Goal: Task Accomplishment & Management: Use online tool/utility

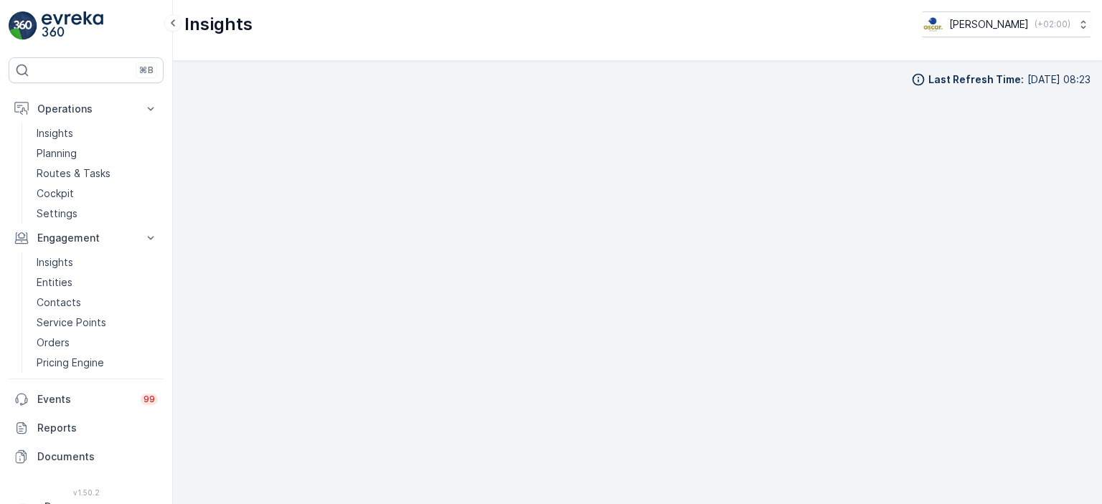
click at [89, 26] on img at bounding box center [73, 25] width 62 height 29
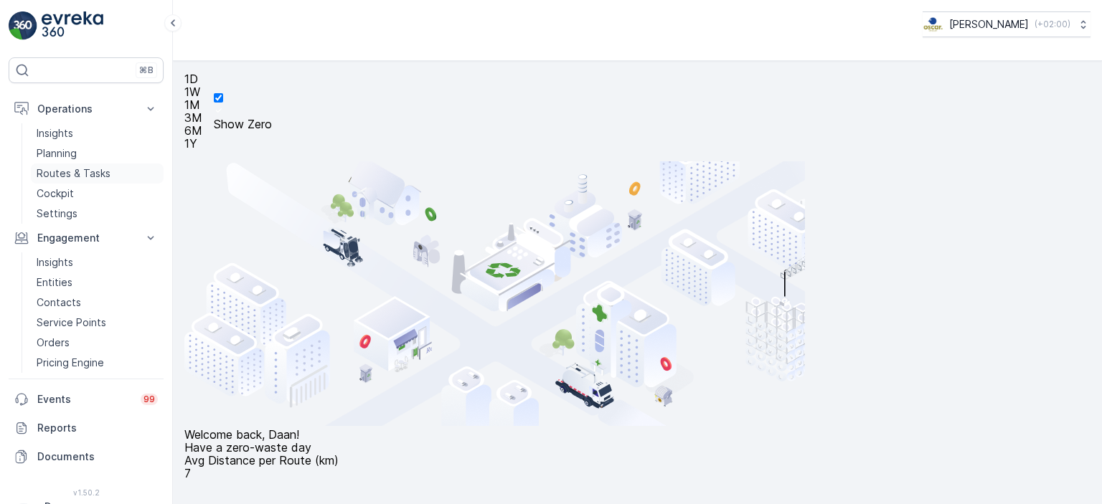
click at [100, 171] on p "Routes & Tasks" at bounding box center [74, 173] width 74 height 14
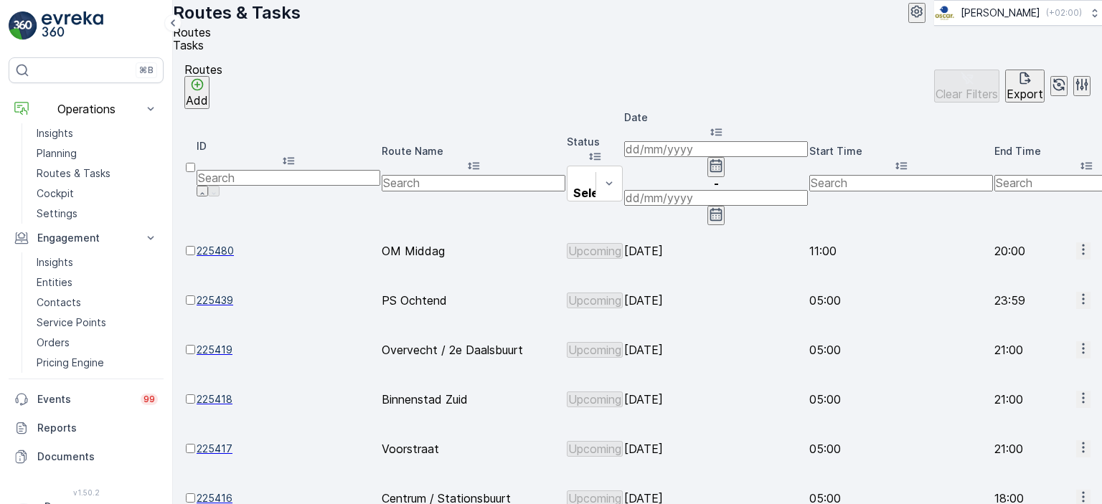
click at [265, 52] on li "Tasks" at bounding box center [632, 45] width 918 height 13
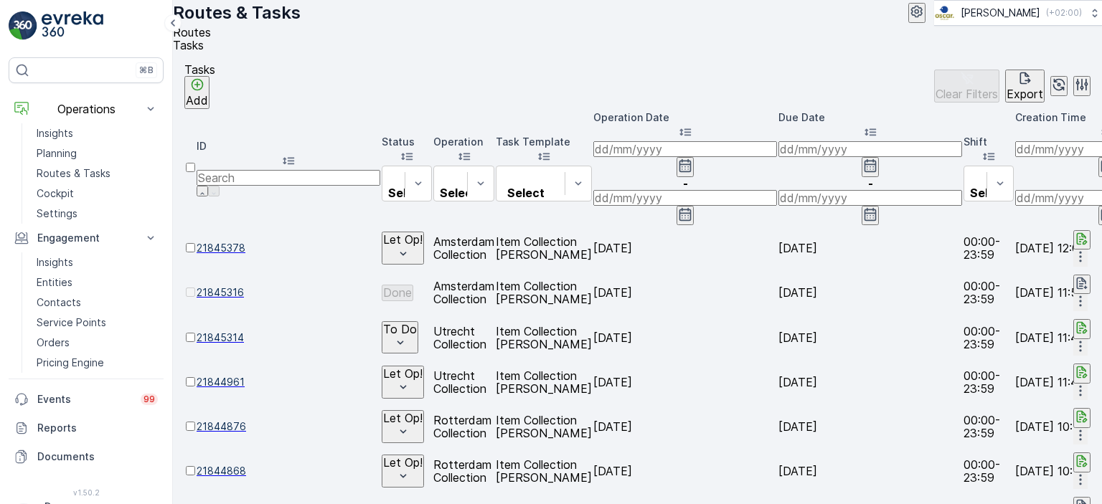
scroll to position [0, 996]
type input "restaurant"
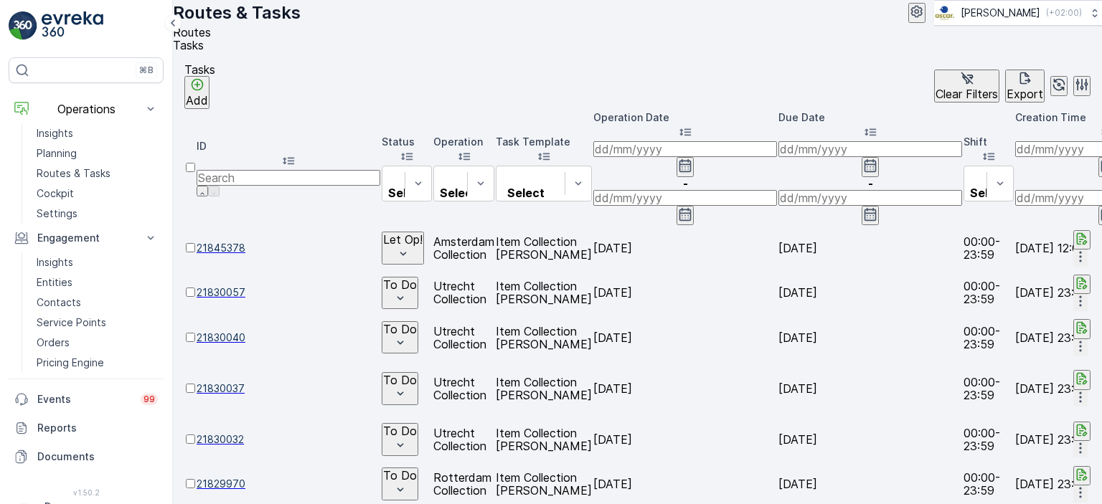
type input "restaurant ono"
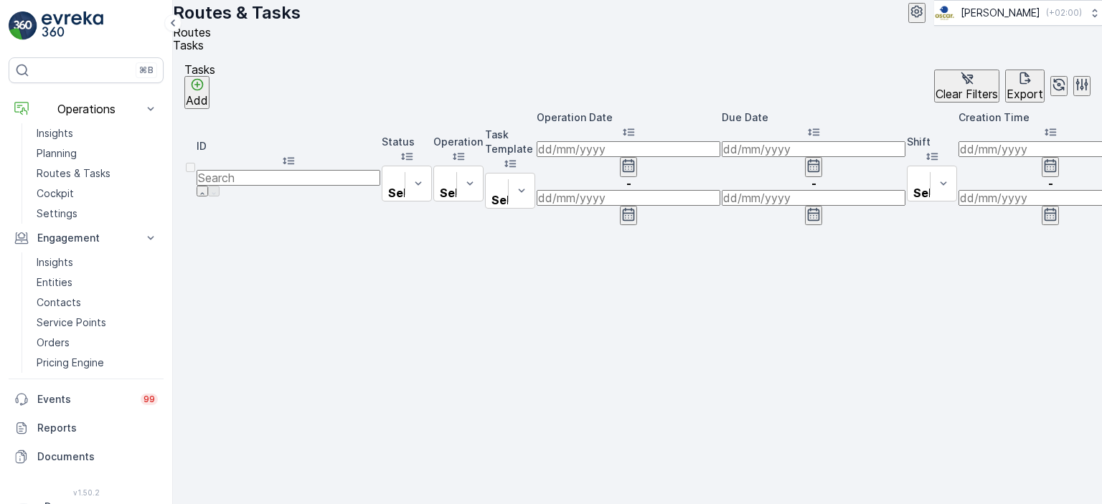
scroll to position [0, 1247]
drag, startPoint x: 419, startPoint y: 154, endPoint x: 281, endPoint y: 164, distance: 138.1
click at [281, 164] on tr "ID Status Select Operation Select Task Template Select Operation Date - Due Dat…" at bounding box center [1059, 168] width 1746 height 116
type input "no"
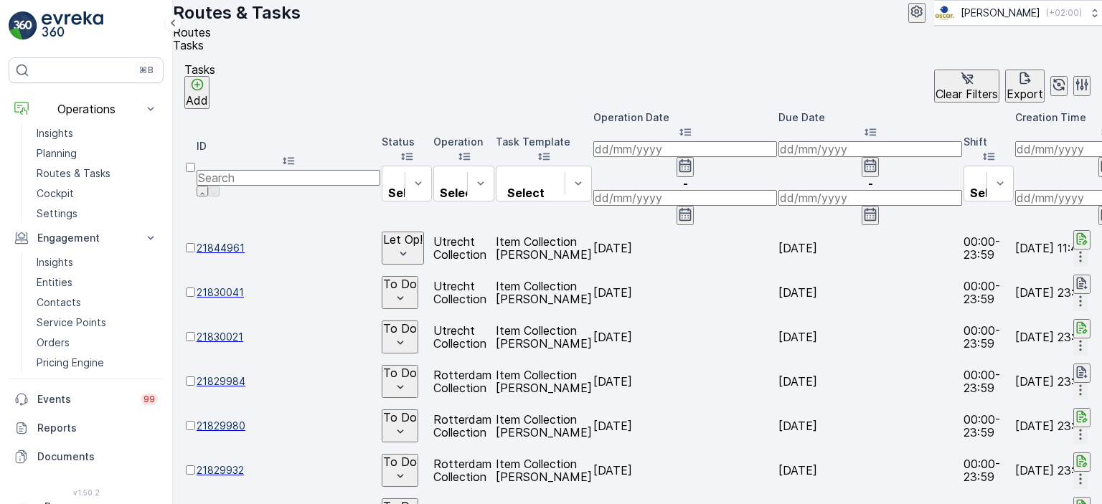
scroll to position [0, 1050]
type input "ono"
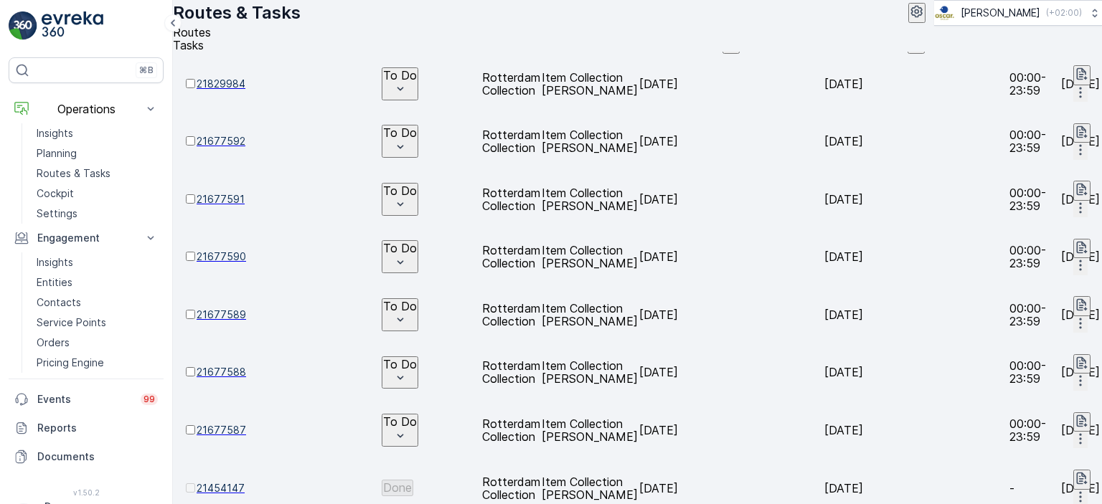
scroll to position [163, 0]
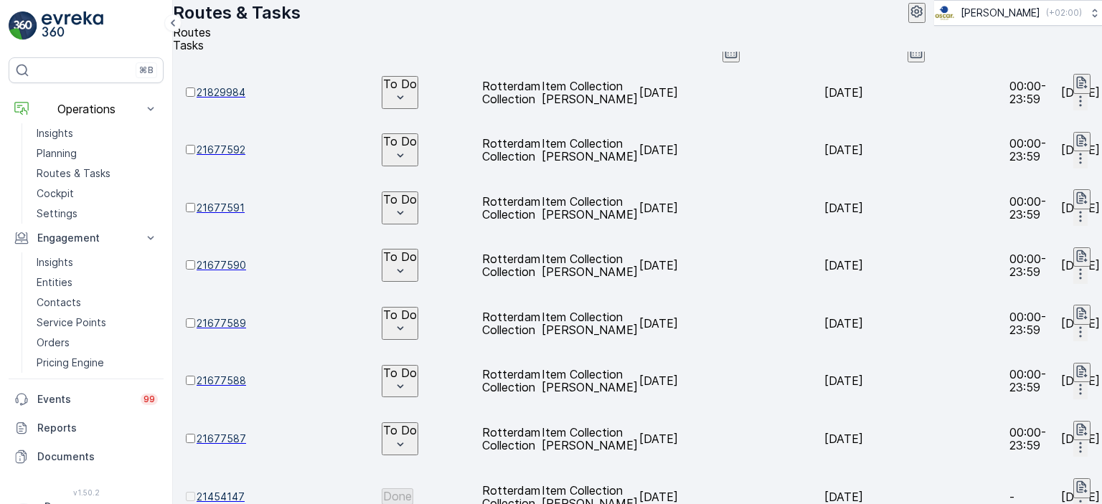
click at [804, 411] on td "[DATE]" at bounding box center [731, 439] width 184 height 57
click at [267, 432] on span "21677587" at bounding box center [289, 439] width 184 height 14
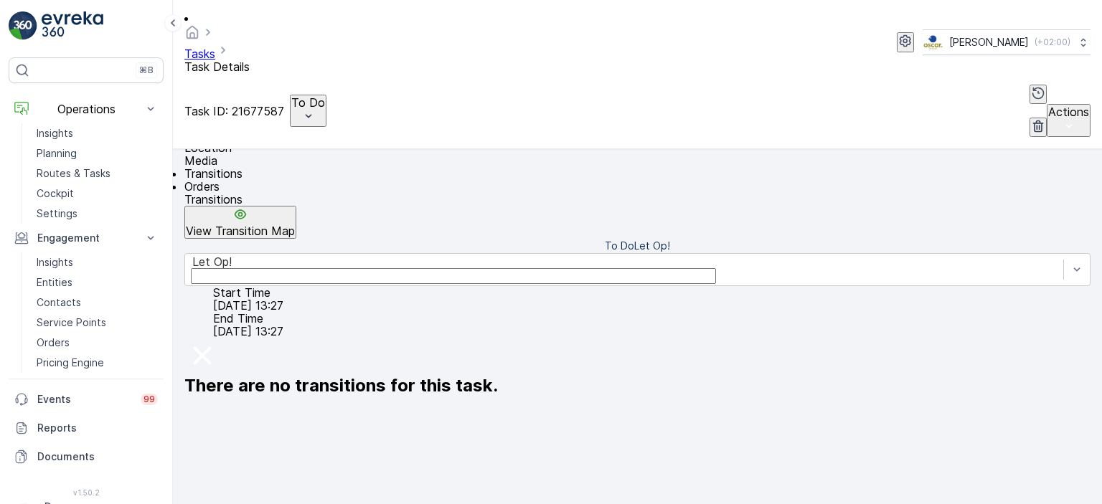
scroll to position [321, 0]
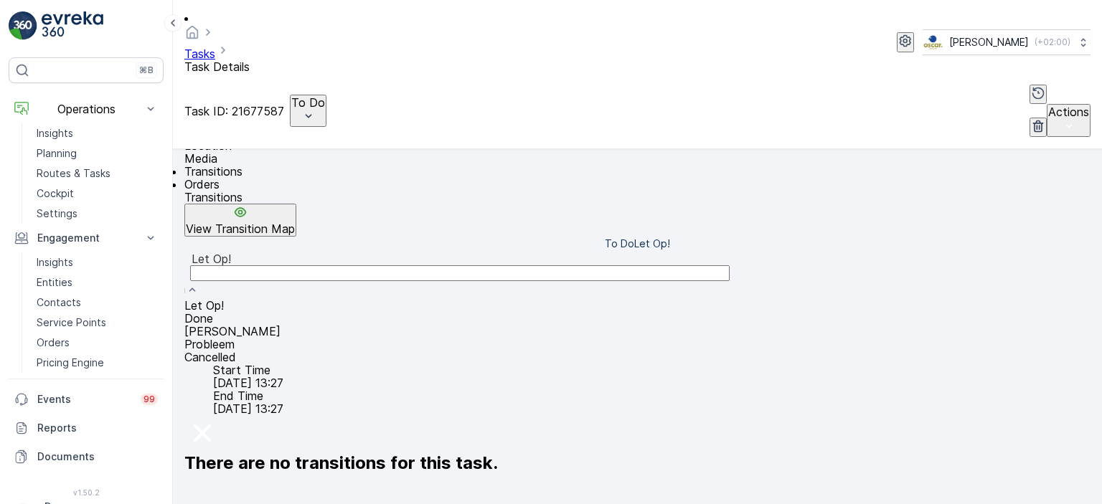
click at [372, 312] on div "Done" at bounding box center [637, 318] width 906 height 13
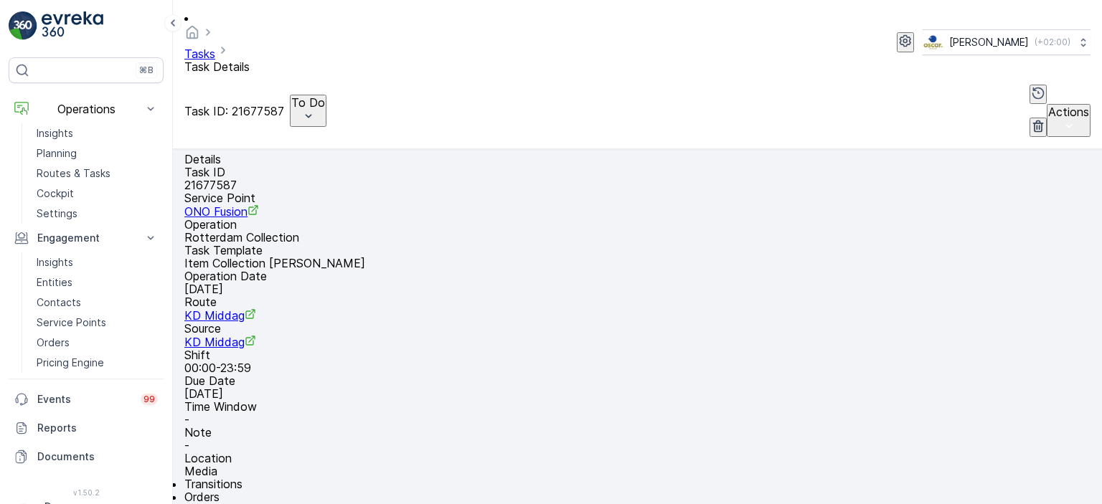
scroll to position [0, 0]
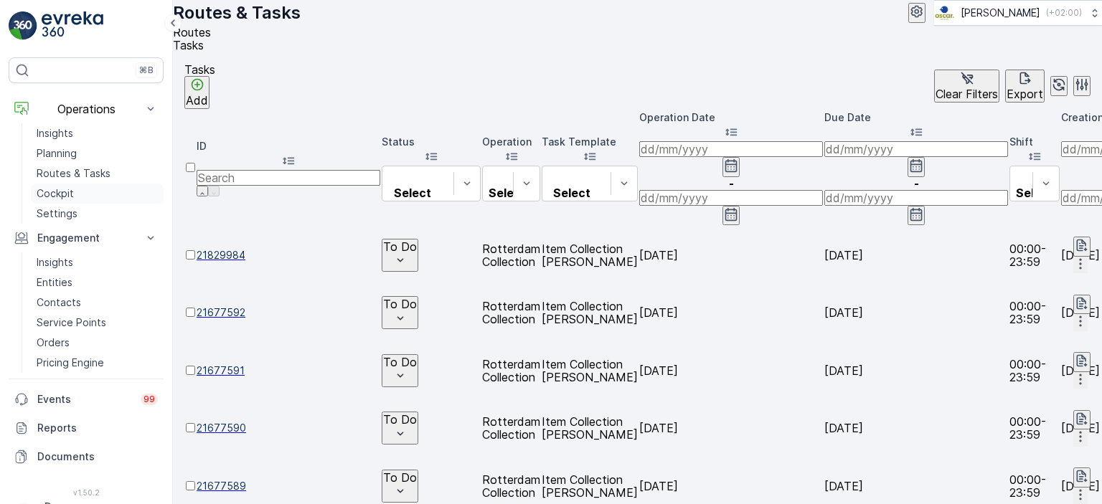
click at [70, 197] on p "Cockpit" at bounding box center [55, 194] width 37 height 14
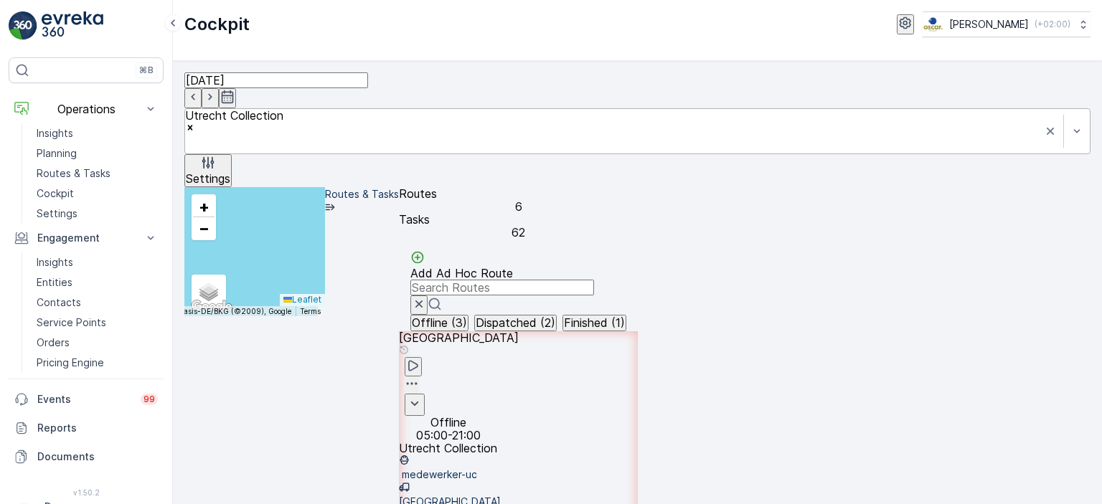
click at [195, 123] on icon "Remove Utrecht Collection" at bounding box center [190, 128] width 10 height 10
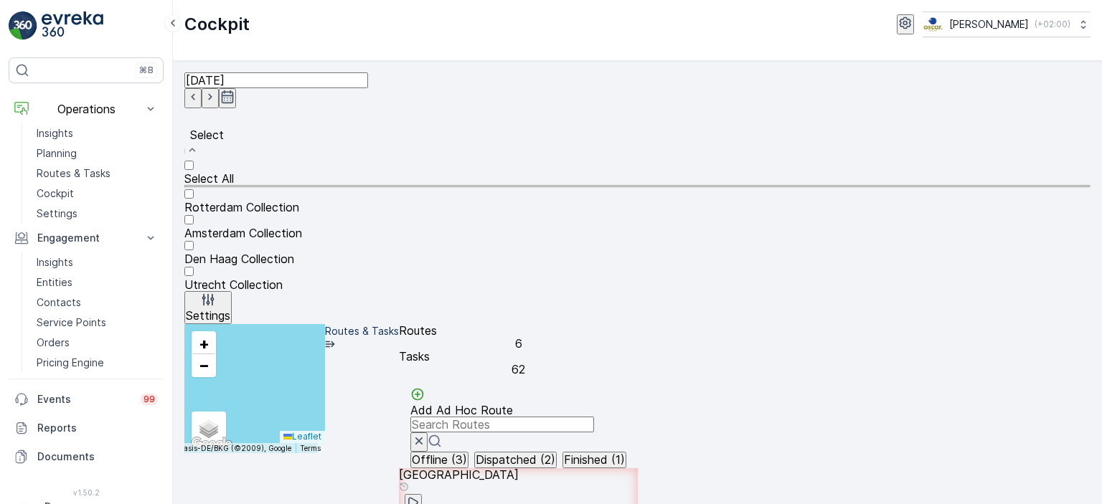
click at [371, 201] on div at bounding box center [637, 201] width 906 height 0
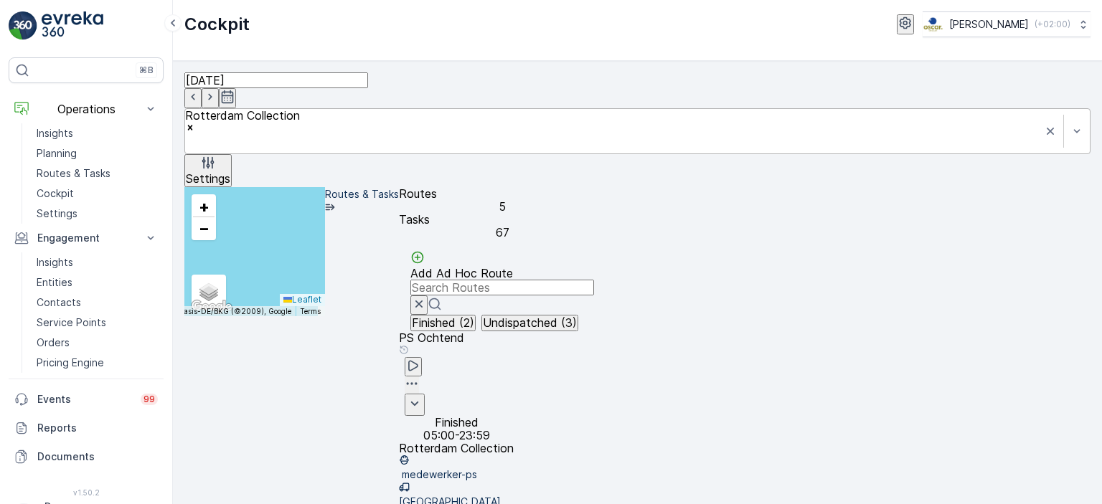
scroll to position [35, 0]
click at [72, 167] on p "Routes & Tasks" at bounding box center [74, 173] width 74 height 14
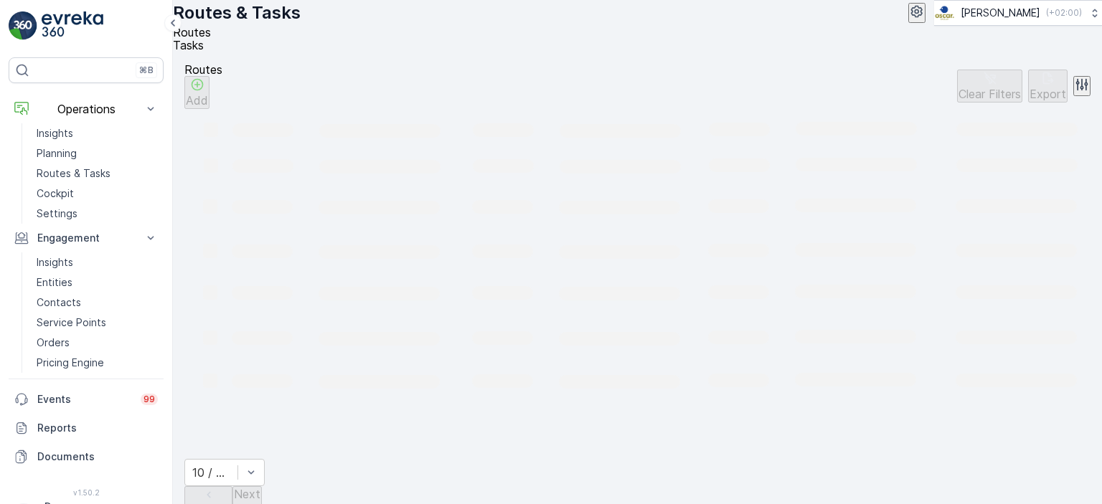
click at [204, 52] on span "Tasks" at bounding box center [188, 45] width 31 height 14
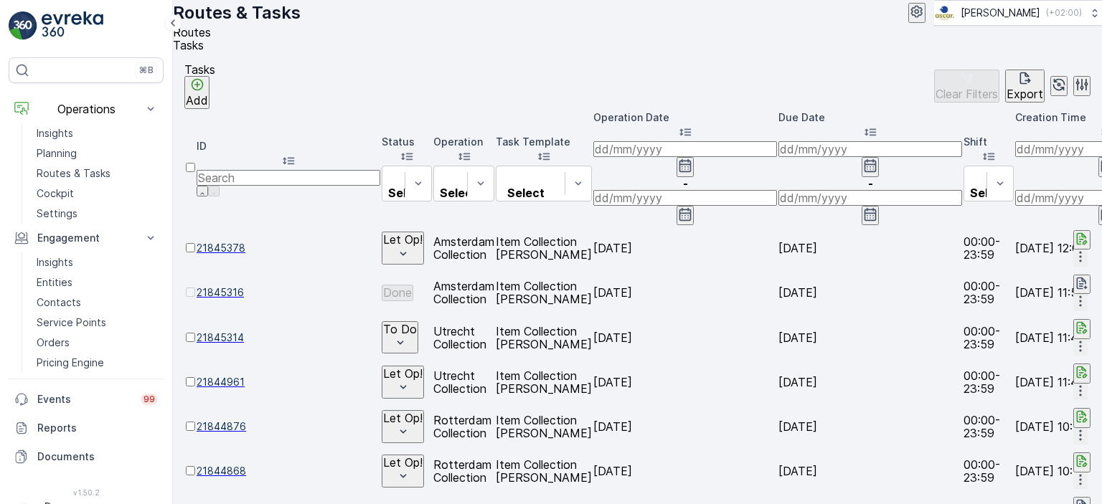
scroll to position [0, 1091]
type input "ono"
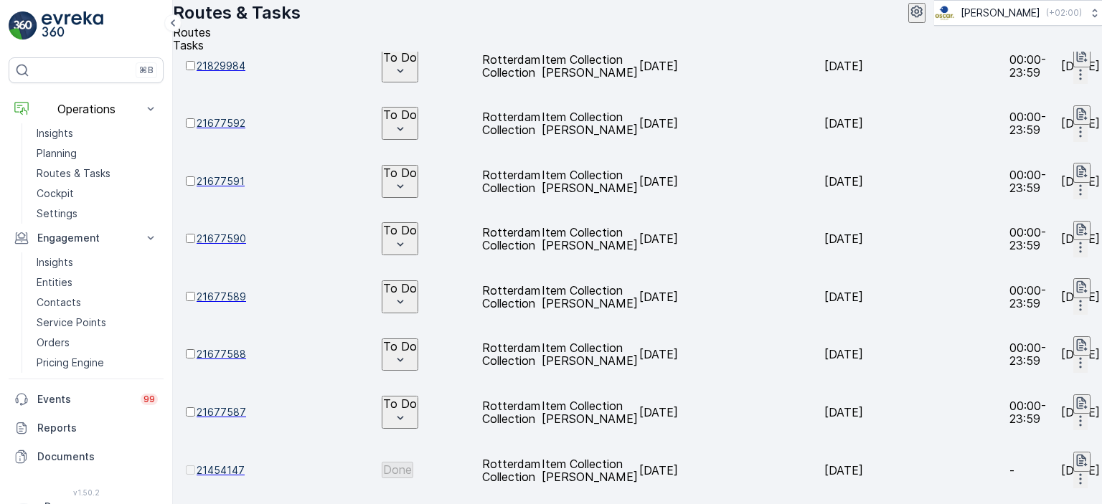
scroll to position [191, 0]
click at [66, 153] on p "Planning" at bounding box center [57, 153] width 40 height 14
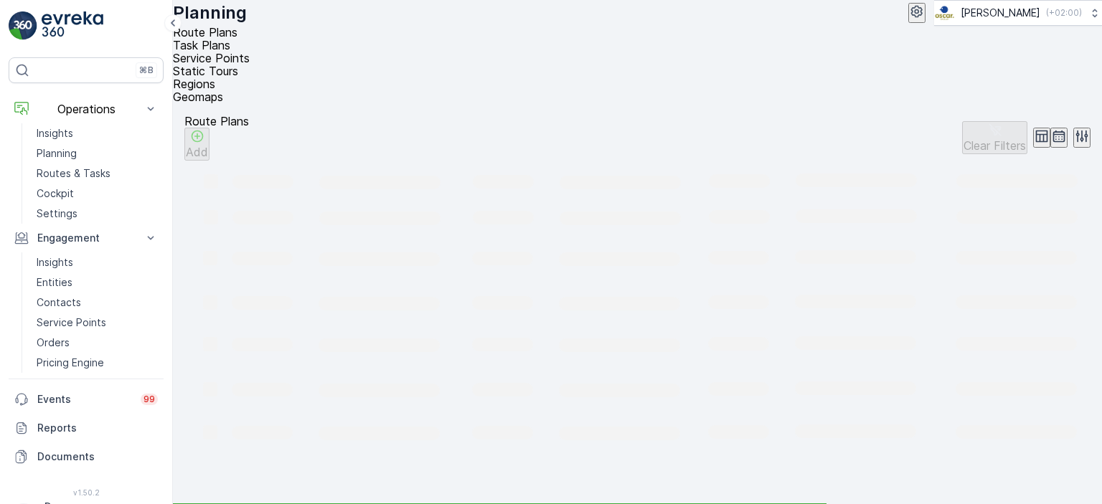
click at [230, 52] on span "Task Plans" at bounding box center [201, 45] width 57 height 14
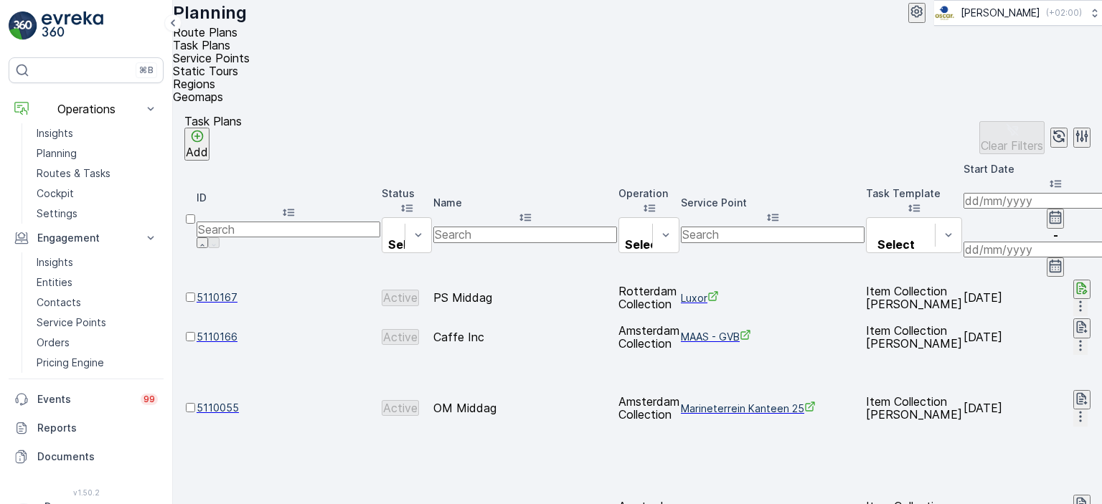
scroll to position [0, 356]
click at [681, 227] on input "text" at bounding box center [773, 235] width 184 height 16
type input "ono"
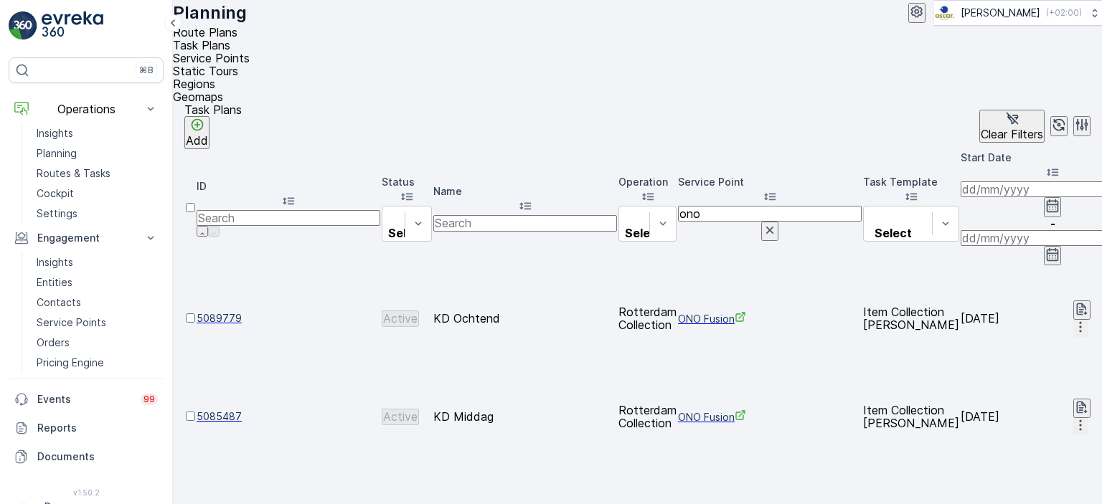
click at [535, 309] on table "ID Status Select Name Operation Select Service Point ono Task Template Select S…" at bounding box center [911, 433] width 1454 height 568
click at [80, 173] on p "Routes & Tasks" at bounding box center [74, 173] width 74 height 14
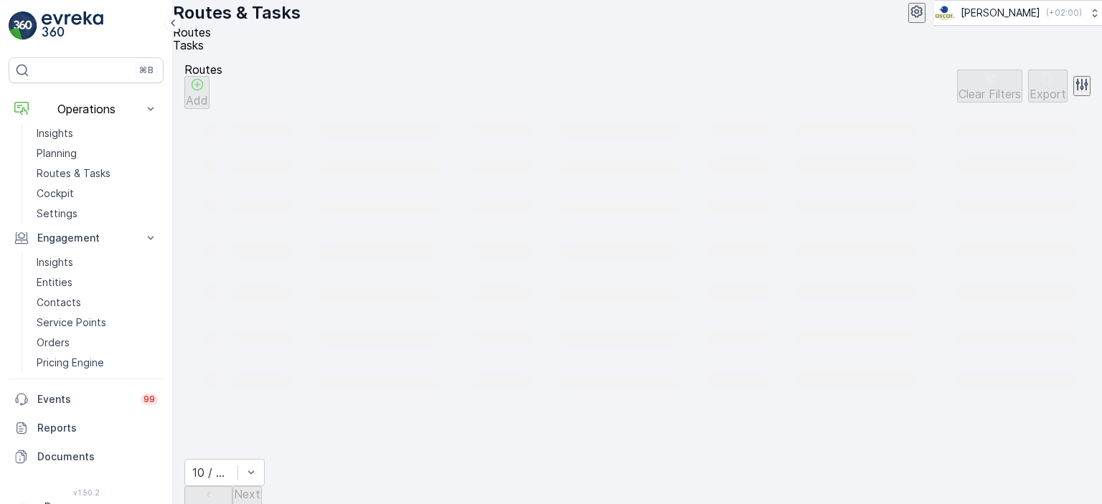
click at [264, 52] on li "Tasks" at bounding box center [632, 45] width 918 height 13
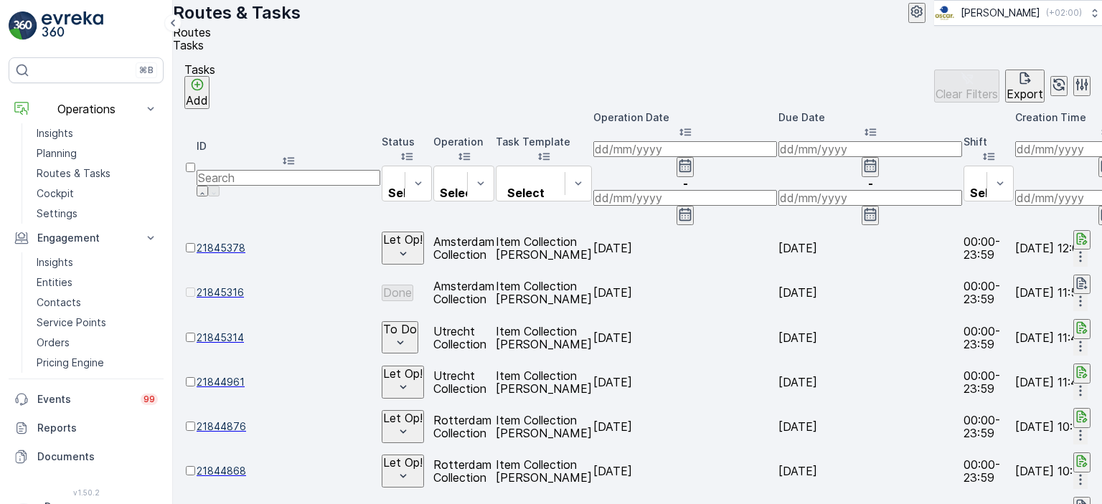
scroll to position [0, 1297]
type input "n"
type input "ono"
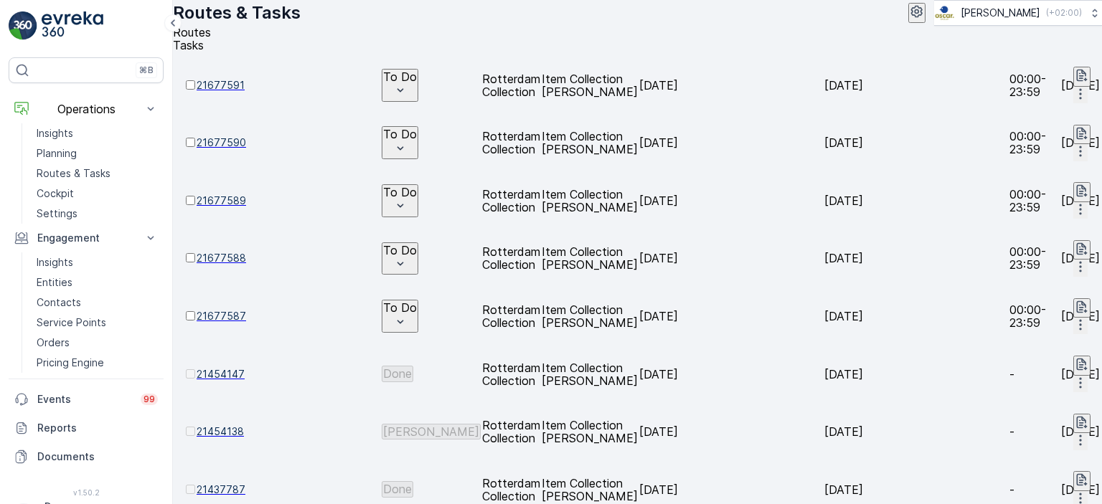
scroll to position [284, 0]
click at [264, 484] on span "21437787" at bounding box center [289, 491] width 184 height 14
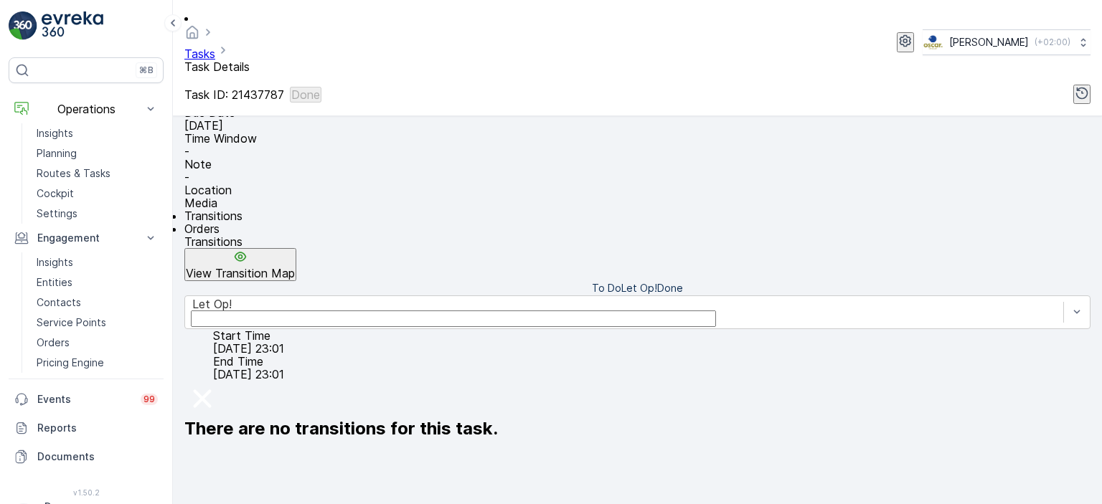
scroll to position [255, 0]
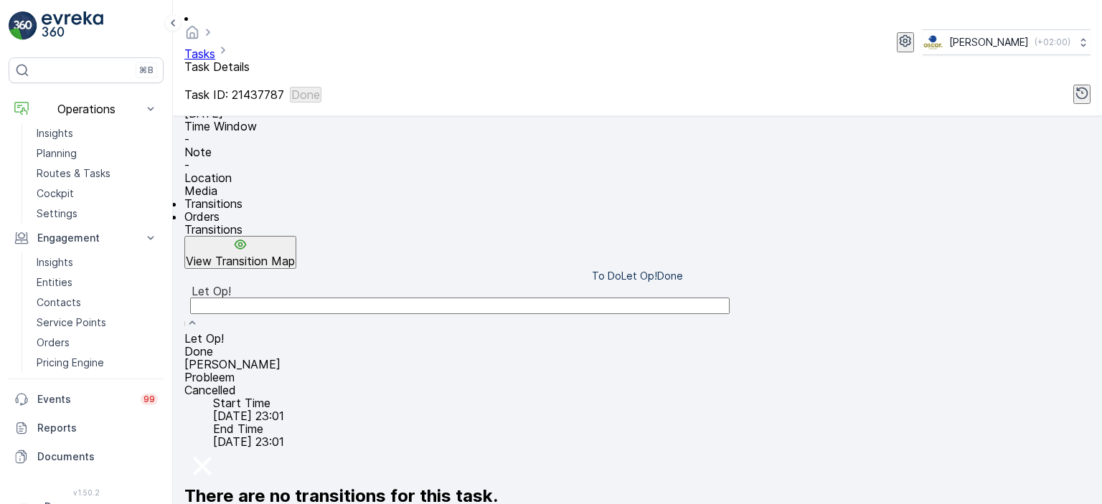
click at [341, 345] on div "Done" at bounding box center [637, 351] width 906 height 13
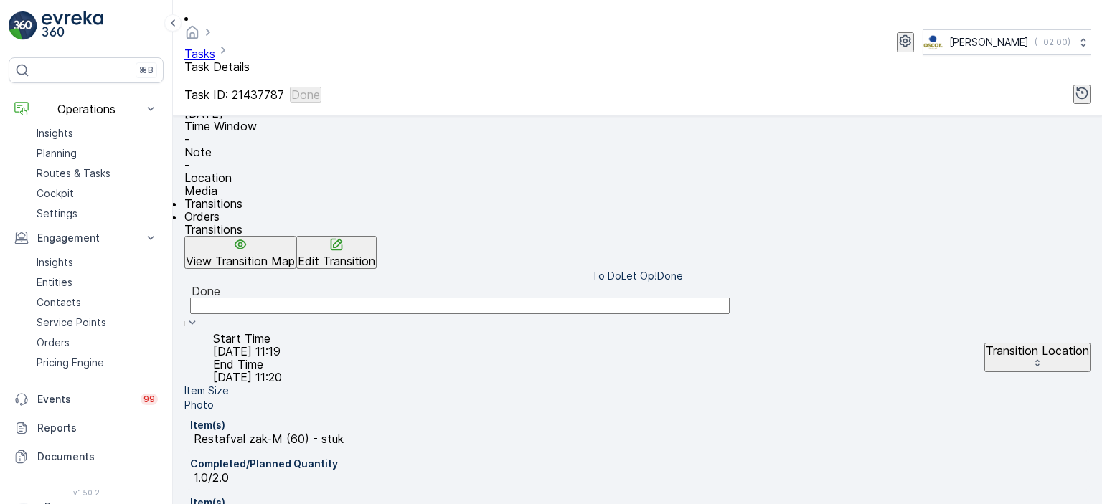
scroll to position [396, 0]
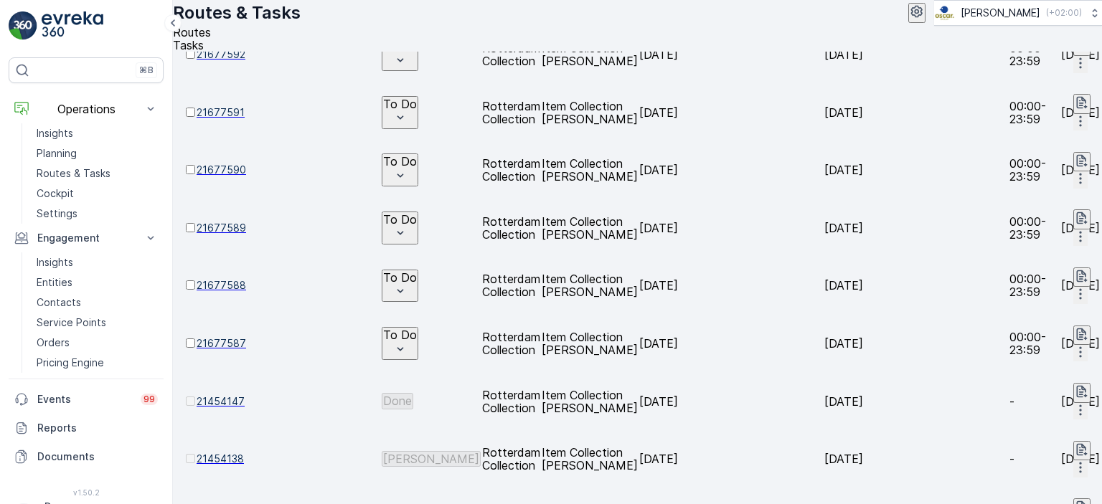
scroll to position [235, 0]
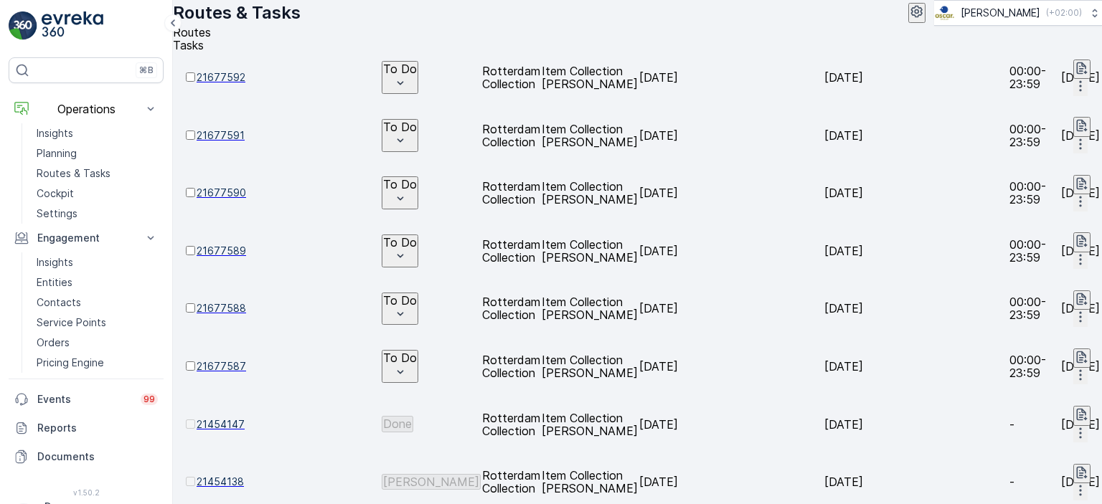
click at [253, 418] on span "21454147" at bounding box center [289, 425] width 184 height 14
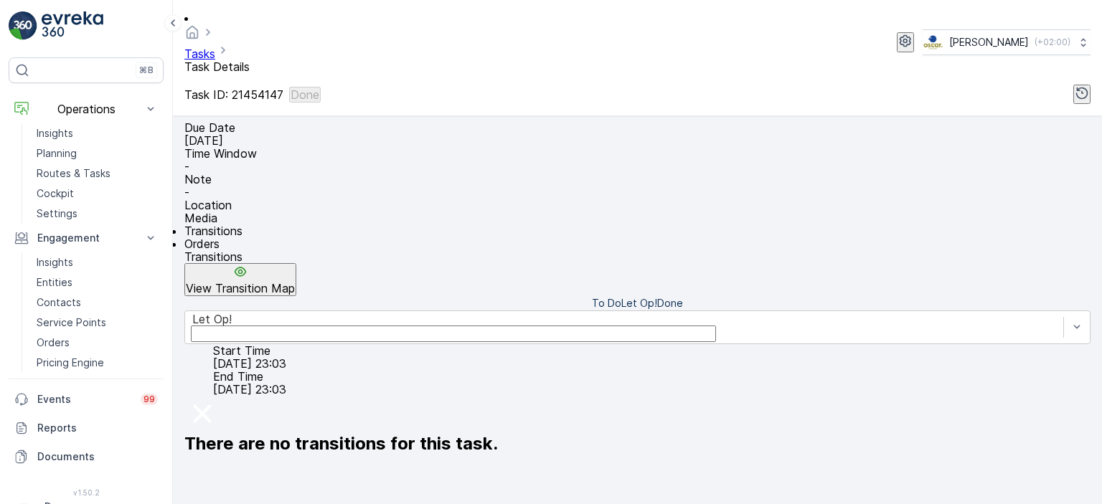
scroll to position [231, 0]
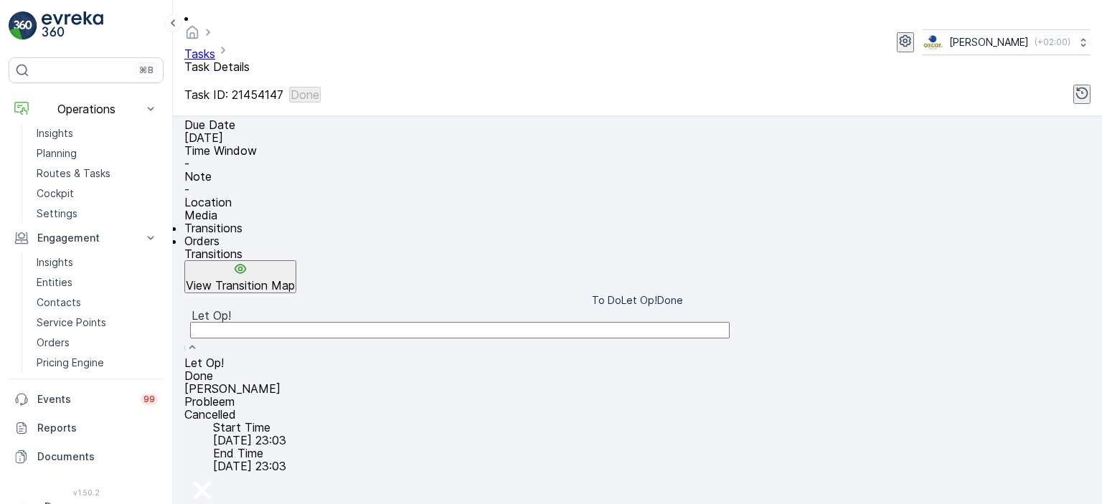
click at [370, 370] on div "Done" at bounding box center [637, 376] width 906 height 13
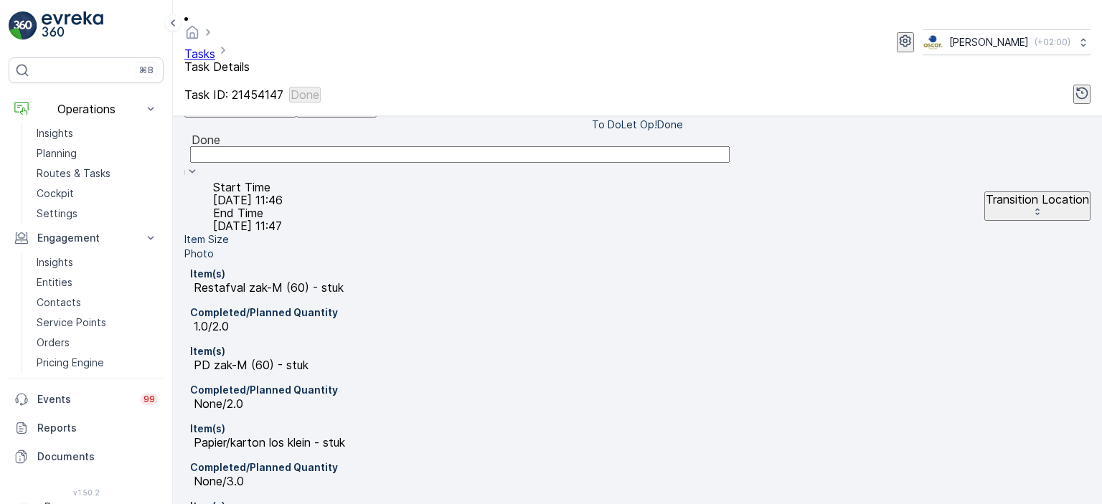
scroll to position [408, 0]
click at [517, 281] on p "Restafval zak-M (60) - stuk" at bounding box center [639, 287] width 891 height 13
click at [637, 281] on p "Restafval zak-M (60) - stuk" at bounding box center [639, 287] width 891 height 13
drag, startPoint x: 634, startPoint y: 238, endPoint x: 469, endPoint y: 219, distance: 166.9
click at [469, 260] on div "Item(s) Restafval zak-M (60) - stuk Completed/Planned Quantity 1.0/2.0 Item(s) …" at bounding box center [637, 453] width 906 height 387
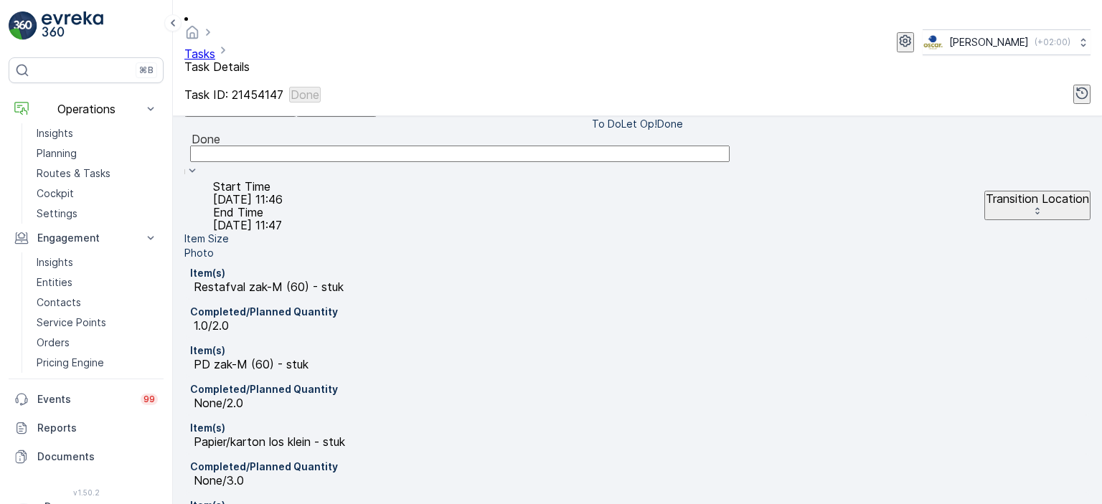
click at [729, 499] on p "Item(s)" at bounding box center [637, 506] width 895 height 14
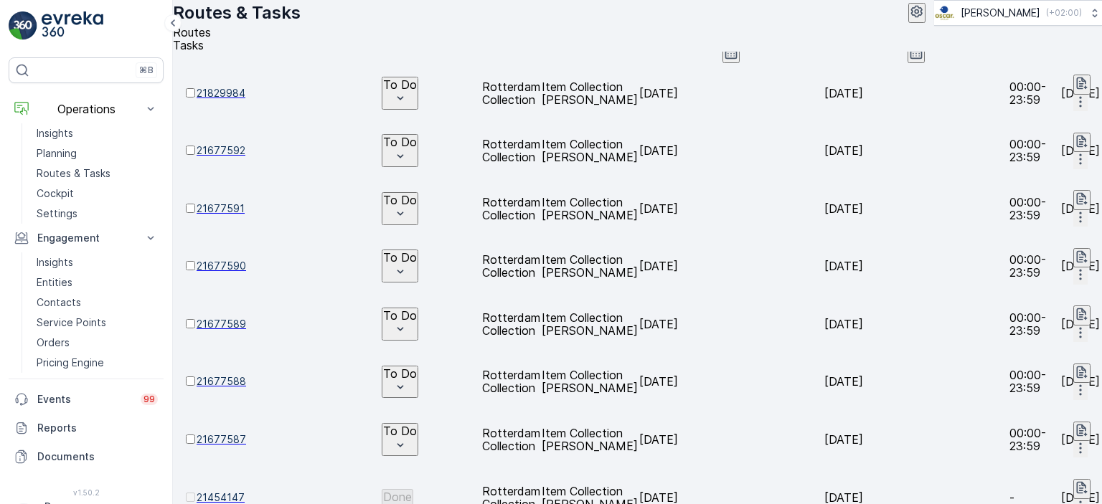
scroll to position [194, 0]
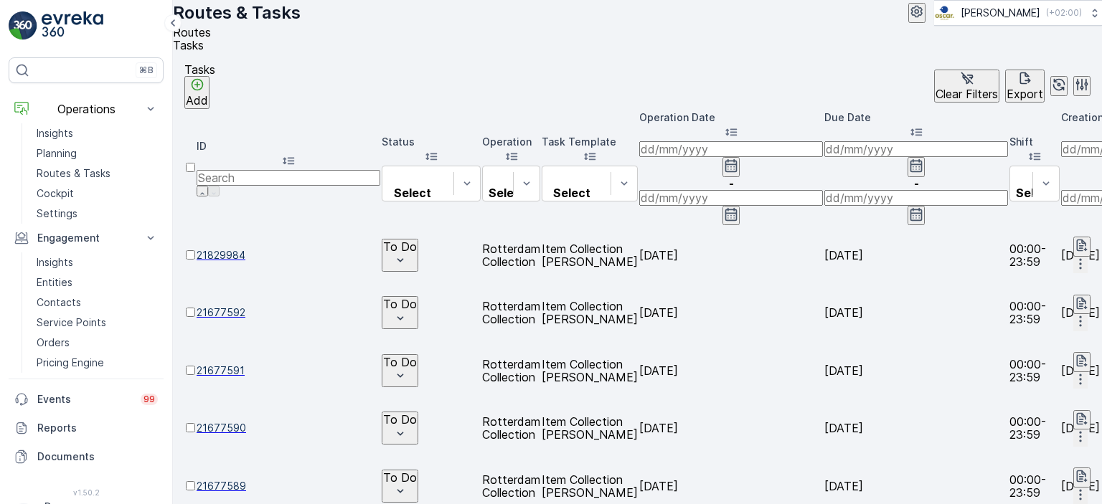
scroll to position [0, 886]
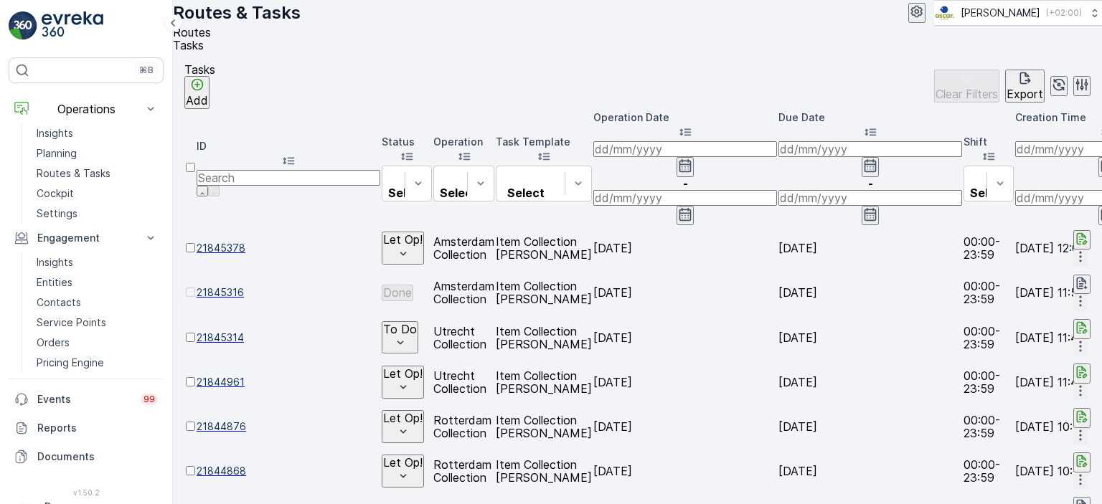
scroll to position [0, 1139]
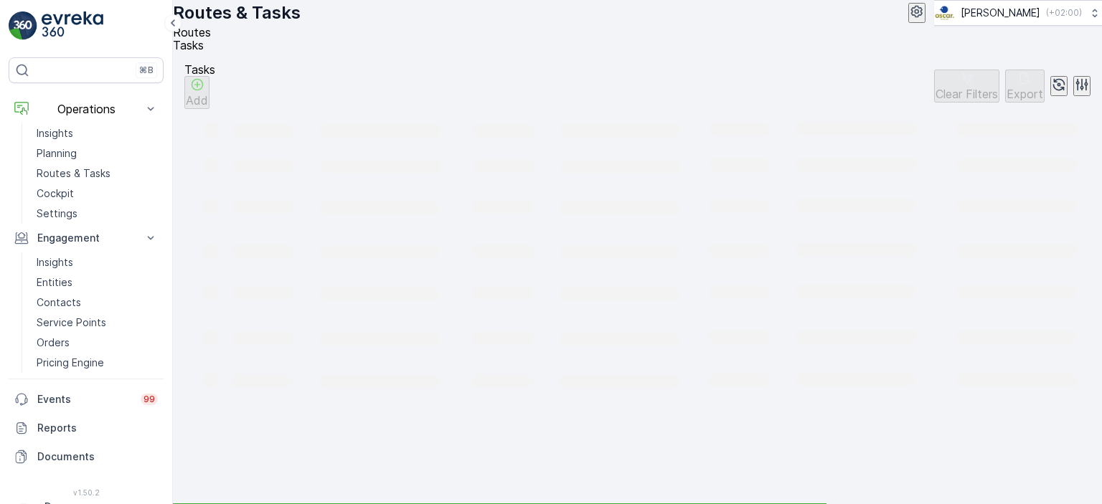
scroll to position [0, 476]
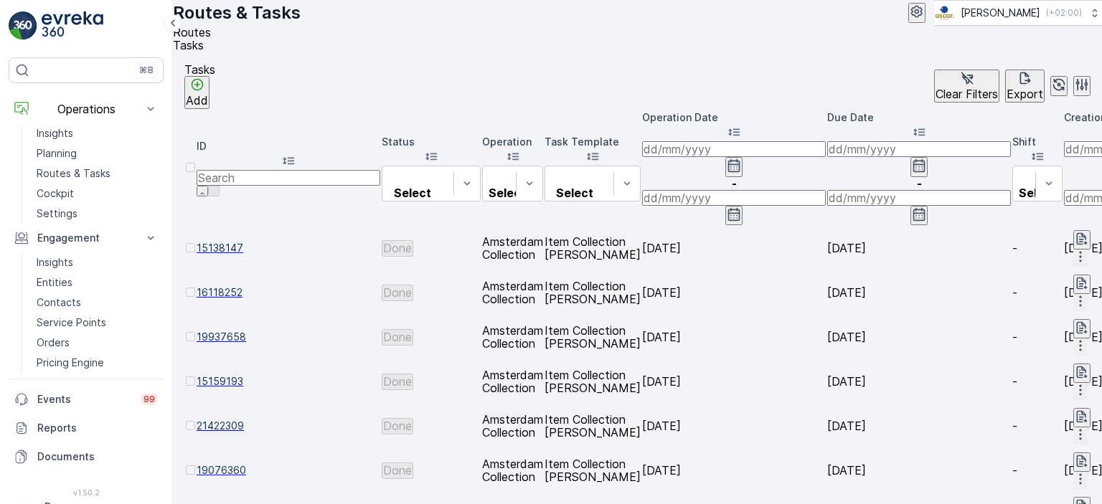
scroll to position [0, 1071]
type input "keuken"
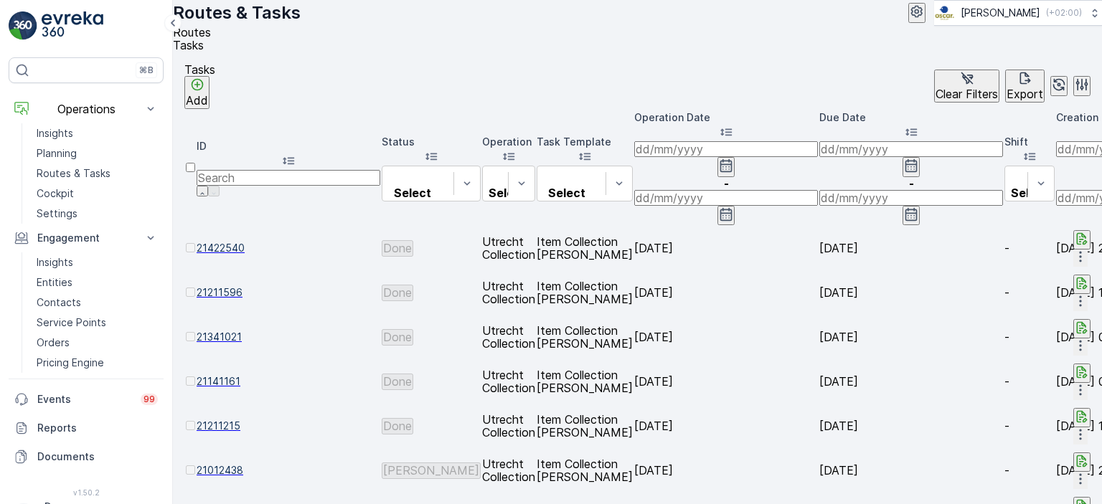
click at [818, 125] on p "Operation Date" at bounding box center [726, 117] width 184 height 14
click at [819, 125] on p "Due Date" at bounding box center [911, 117] width 184 height 14
click at [733, 207] on icon "button" at bounding box center [726, 214] width 14 height 14
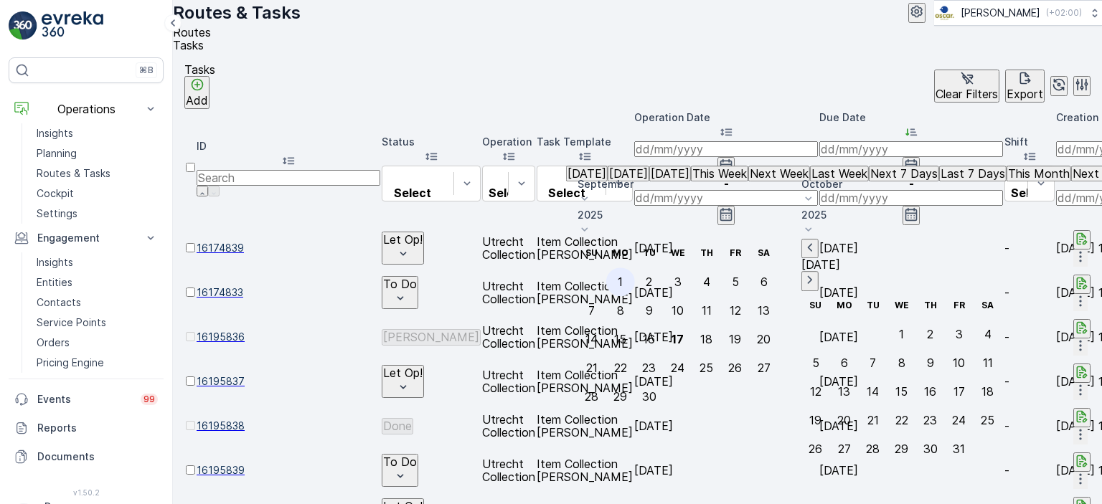
click at [623, 276] on div "1" at bounding box center [620, 282] width 5 height 13
type input "[DATE]"
click at [684, 333] on div "17" at bounding box center [678, 339] width 12 height 13
type input "[DATE]"
click at [684, 333] on div "17" at bounding box center [678, 339] width 12 height 13
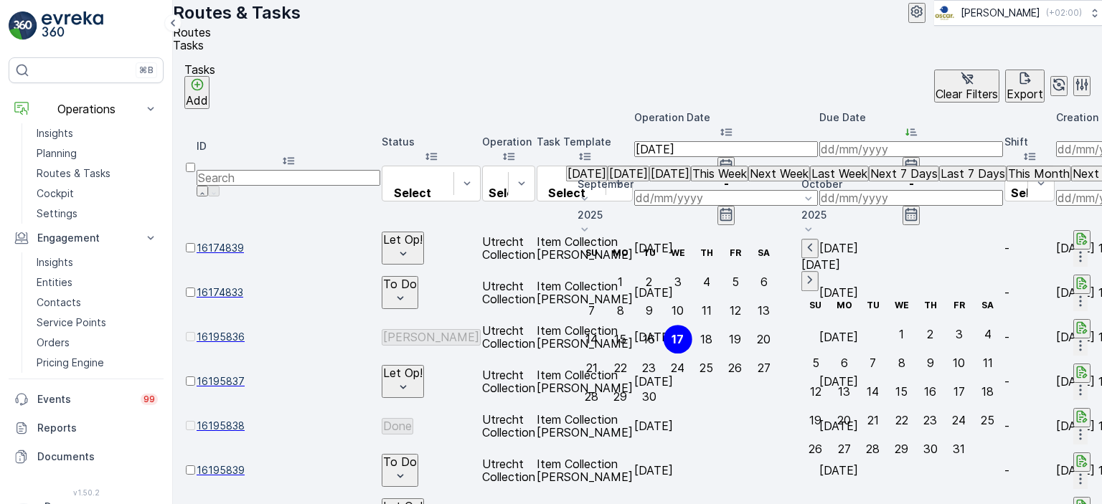
type input "[DATE]"
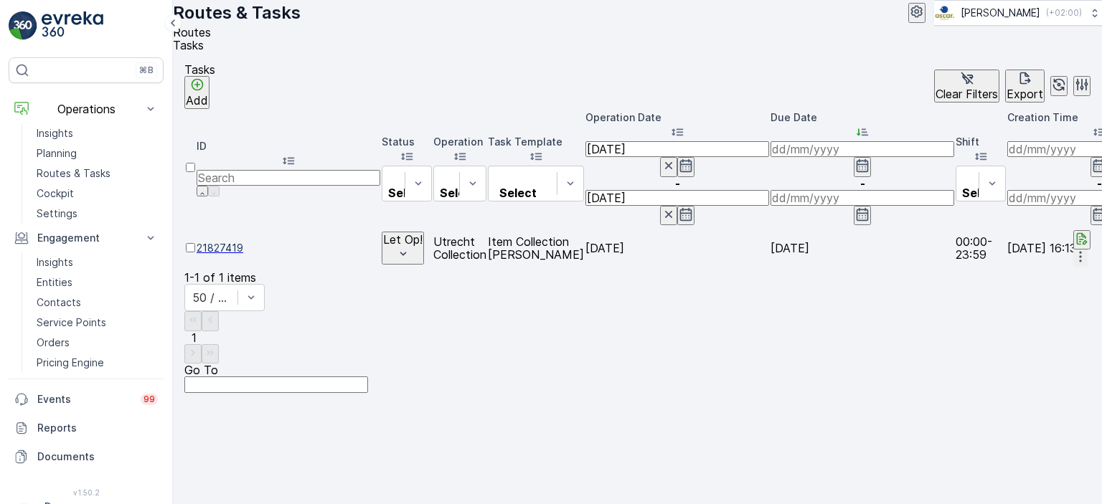
click at [662, 159] on icon "button" at bounding box center [669, 166] width 14 height 14
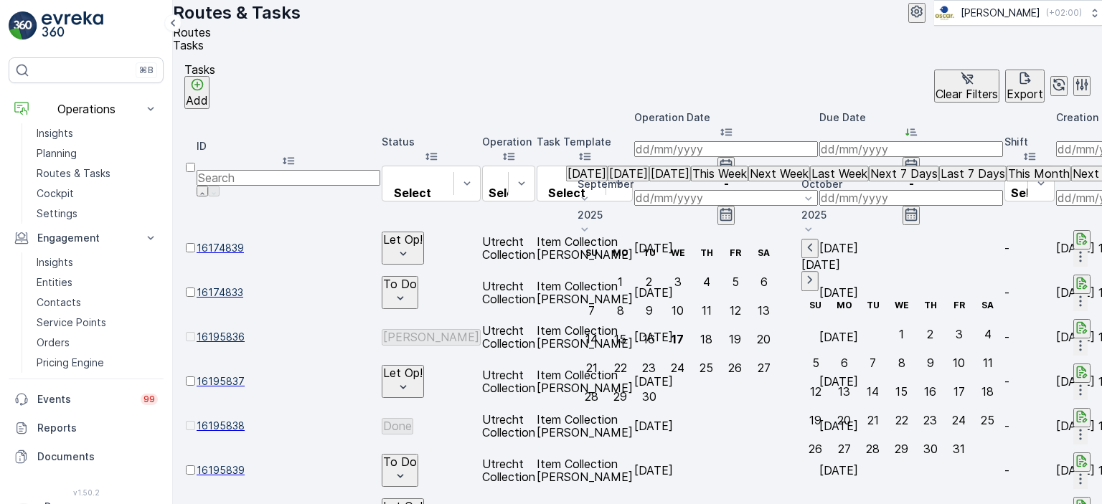
click at [835, 152] on input at bounding box center [911, 149] width 184 height 16
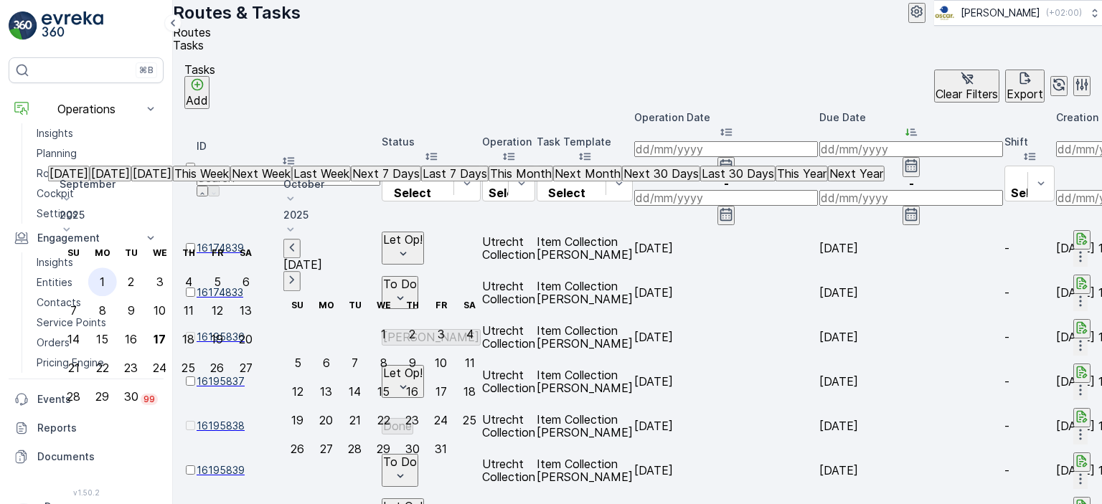
click at [105, 276] on div "1" at bounding box center [102, 282] width 5 height 13
type input "[DATE]"
click at [166, 333] on div "17" at bounding box center [160, 339] width 12 height 13
type input "[DATE]"
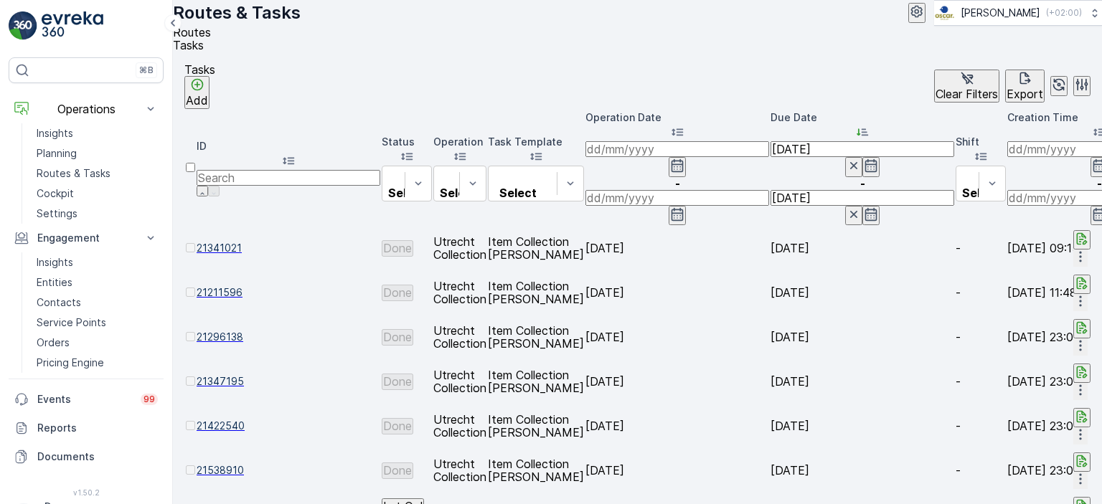
scroll to position [0, 289]
click at [649, 449] on td "[DATE]" at bounding box center [678, 470] width 184 height 43
click at [647, 405] on td "[DATE]" at bounding box center [678, 426] width 184 height 43
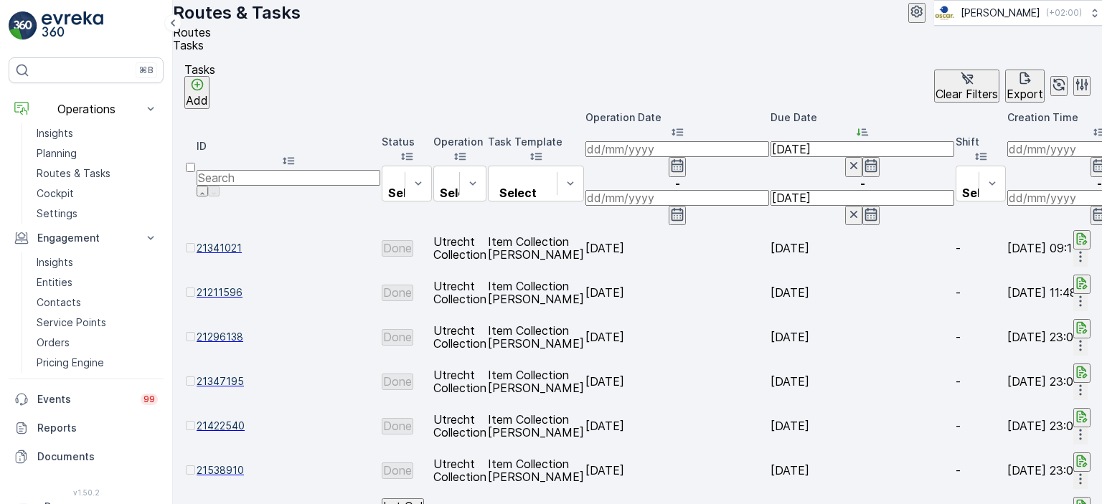
click at [253, 419] on span "21422540" at bounding box center [289, 426] width 184 height 14
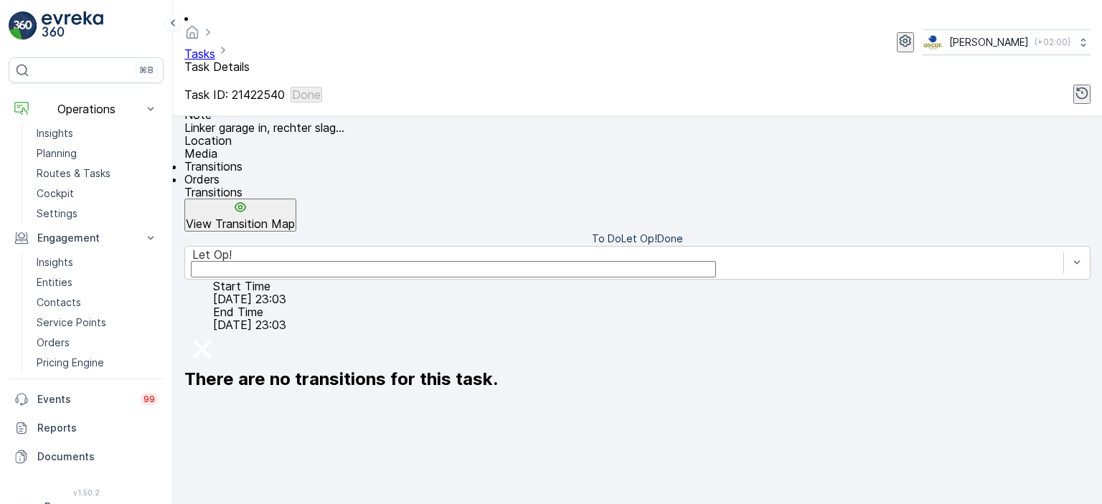
scroll to position [293, 0]
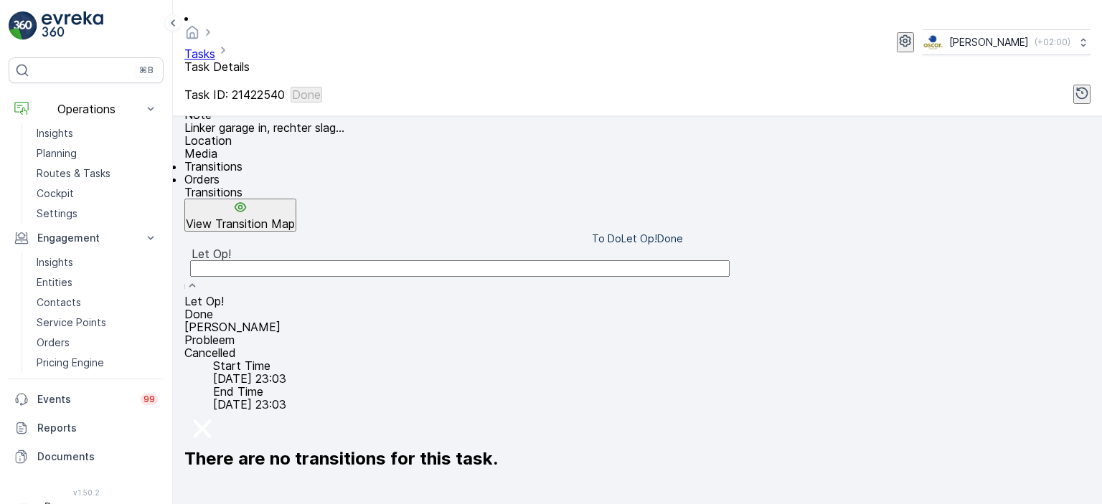
click at [413, 308] on div "Done" at bounding box center [637, 314] width 906 height 13
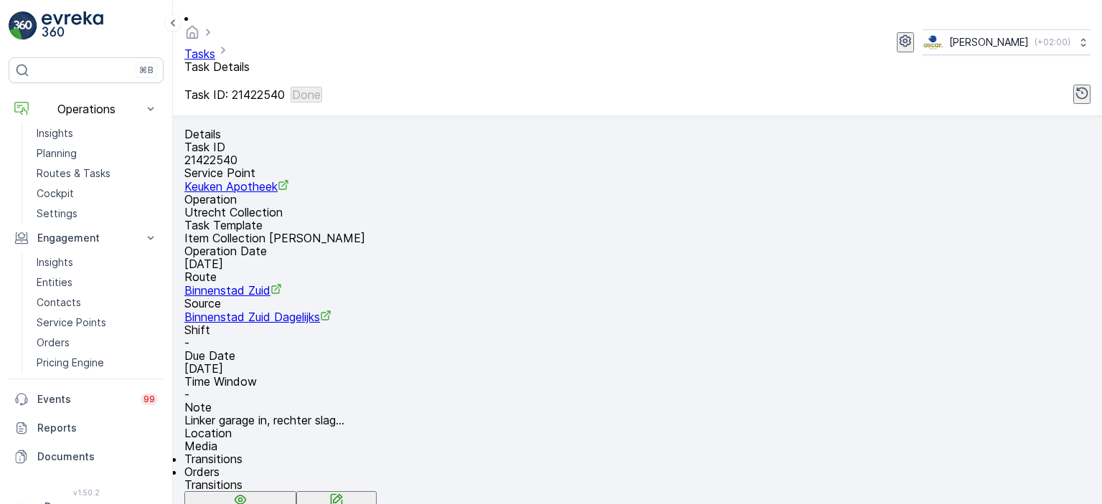
scroll to position [17, 0]
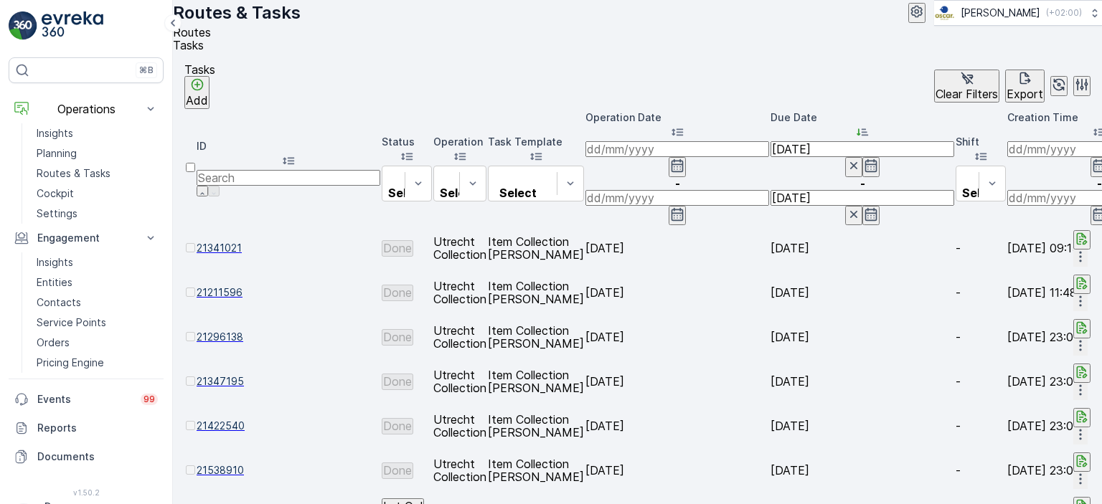
scroll to position [0, 339]
click at [864, 159] on icon "button" at bounding box center [871, 166] width 14 height 14
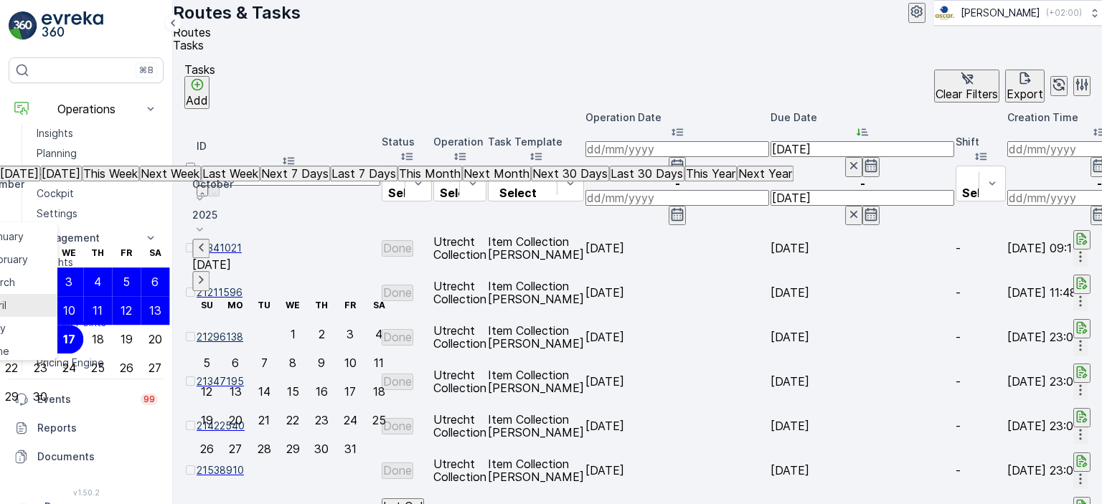
scroll to position [109, 0]
click at [19, 281] on span "August" at bounding box center [3, 288] width 34 height 14
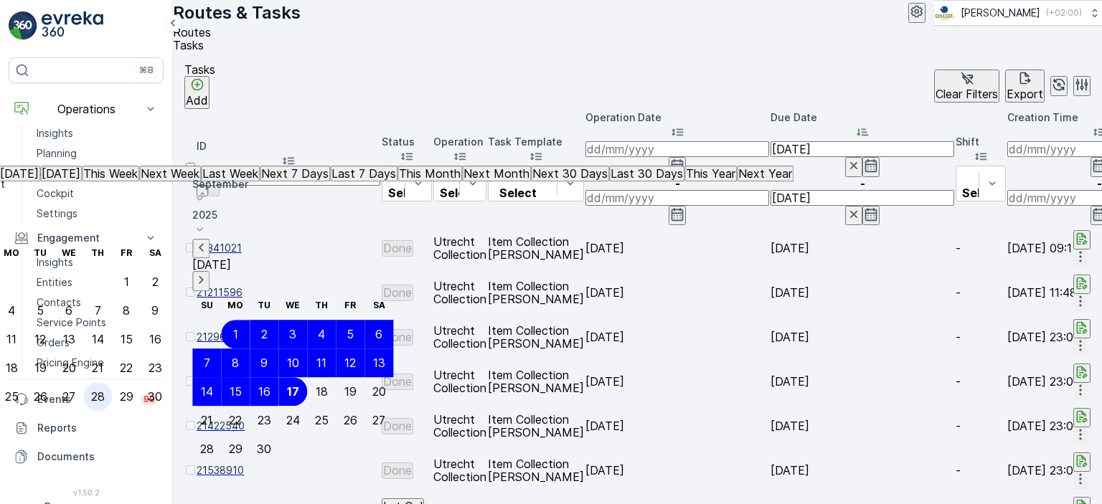
click at [105, 390] on div "28" at bounding box center [98, 396] width 14 height 13
type input "[DATE]"
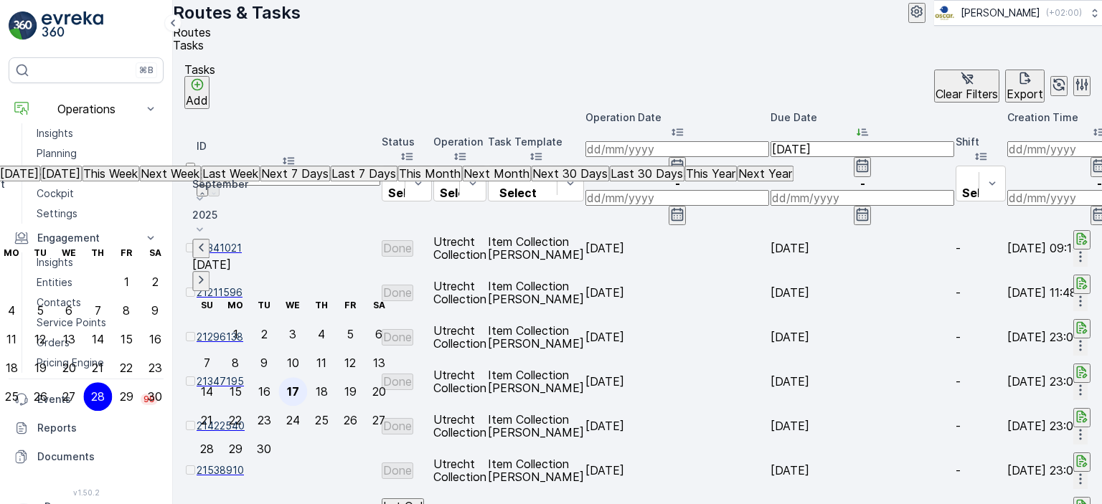
click at [299, 385] on div "17" at bounding box center [293, 391] width 12 height 13
type input "[DATE]"
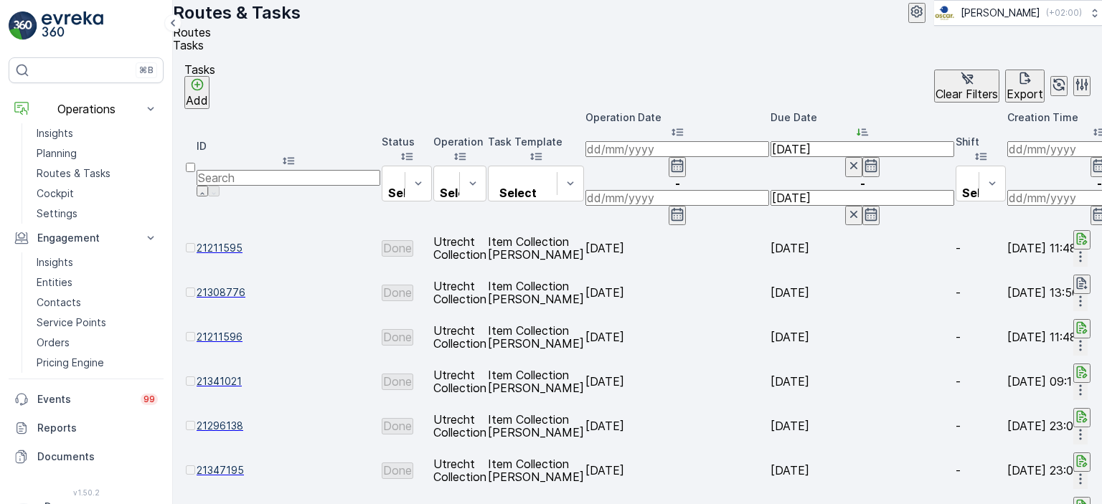
scroll to position [0, 387]
